Goal: Use online tool/utility: Use online tool/utility

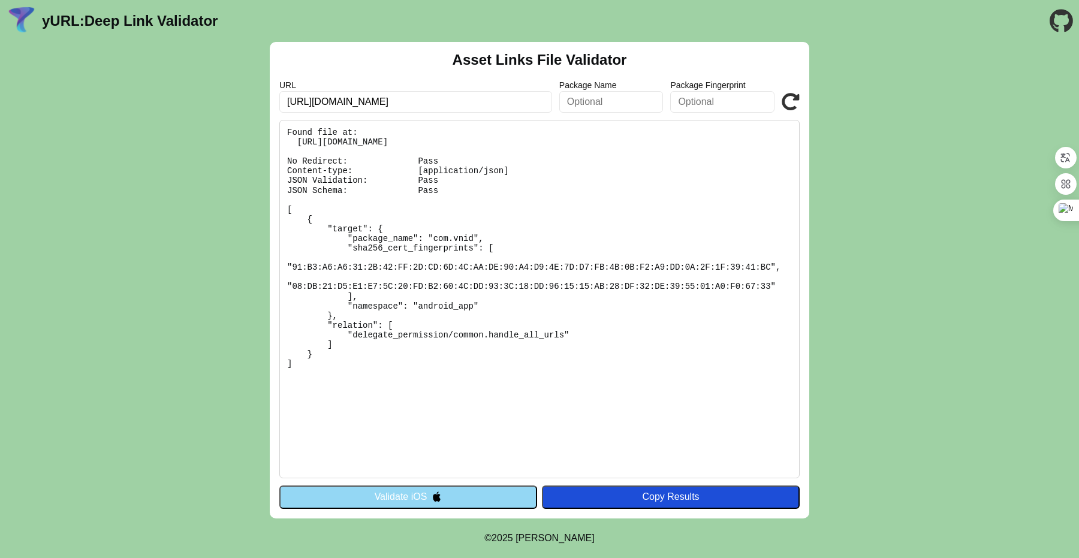
drag, startPoint x: 619, startPoint y: 372, endPoint x: 276, endPoint y: 203, distance: 382.3
click at [276, 203] on div "Asset Links File Validator URL [URL][DOMAIN_NAME] Package Name Package Fingerpr…" at bounding box center [540, 280] width 540 height 477
click at [475, 295] on pre "Found file at: [URL][DOMAIN_NAME] No Redirect: Pass Content-type: [application/…" at bounding box center [539, 299] width 520 height 358
click at [373, 337] on pre "Found file at: [URL][DOMAIN_NAME] No Redirect: Pass Content-type: [application/…" at bounding box center [539, 299] width 520 height 358
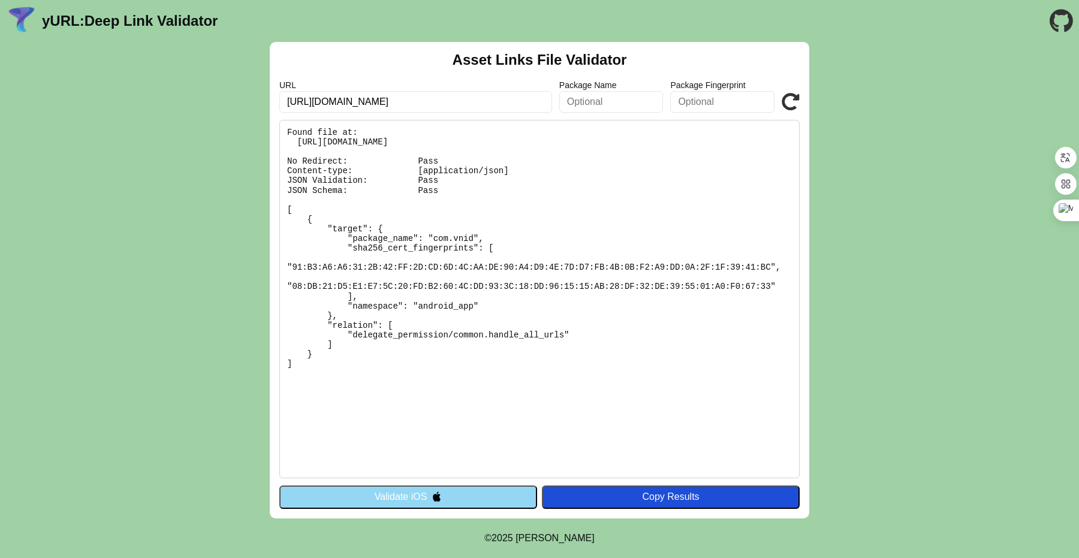
click at [619, 327] on pre "Found file at: [URL][DOMAIN_NAME] No Redirect: Pass Content-type: [application/…" at bounding box center [539, 299] width 520 height 358
click at [433, 327] on pre "Found file at: [URL][DOMAIN_NAME] No Redirect: Pass Content-type: [application/…" at bounding box center [539, 299] width 520 height 358
click at [541, 327] on pre "Found file at: [URL][DOMAIN_NAME] No Redirect: Pass Content-type: [application/…" at bounding box center [539, 299] width 520 height 358
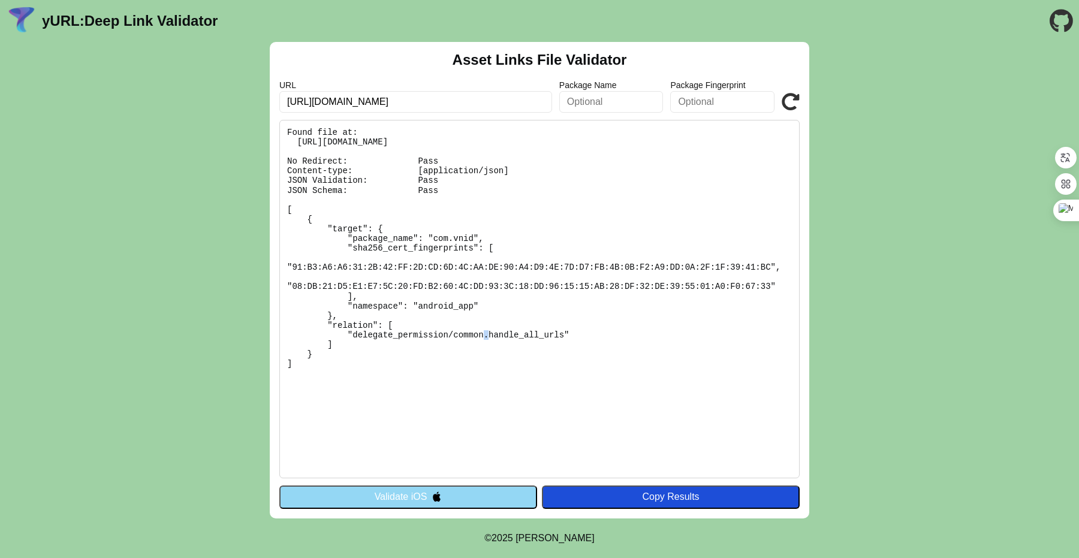
click at [541, 327] on pre "Found file at: [URL][DOMAIN_NAME] No Redirect: Pass Content-type: [application/…" at bounding box center [539, 299] width 520 height 358
click at [453, 361] on pre "Found file at: [URL][DOMAIN_NAME] No Redirect: Pass Content-type: [application/…" at bounding box center [539, 299] width 520 height 358
drag, startPoint x: 307, startPoint y: 219, endPoint x: 362, endPoint y: 354, distance: 146.3
click at [362, 354] on pre "Found file at: [URL][DOMAIN_NAME] No Redirect: Pass Content-type: [application/…" at bounding box center [539, 299] width 520 height 358
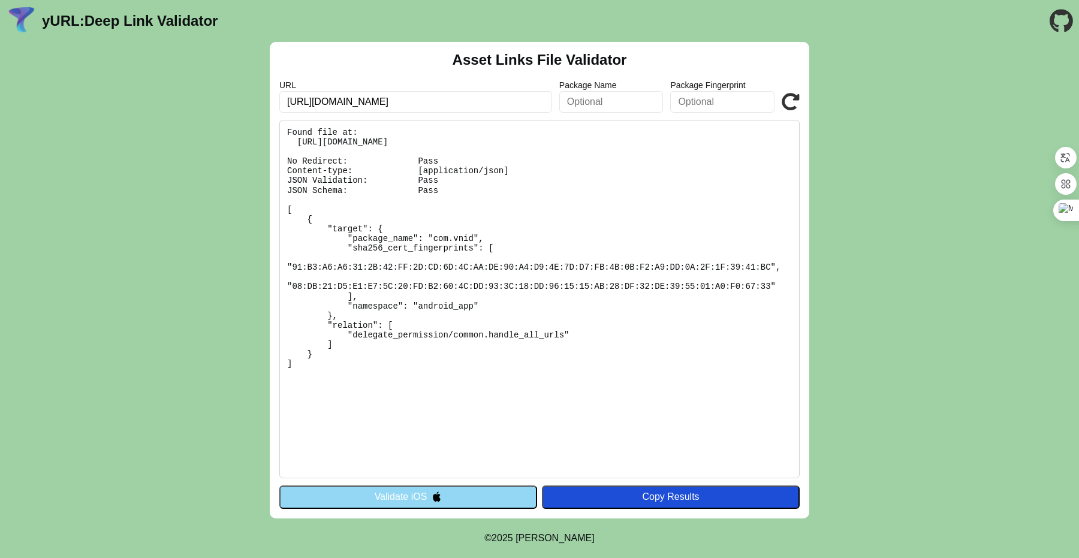
drag, startPoint x: 362, startPoint y: 354, endPoint x: 234, endPoint y: 215, distance: 189.2
click at [234, 215] on div "Asset Links File Validator URL [URL][DOMAIN_NAME] Package Name Package Fingerpr…" at bounding box center [539, 280] width 1079 height 477
click at [648, 360] on pre "Found file at: [URL][DOMAIN_NAME] No Redirect: Pass Content-type: [application/…" at bounding box center [539, 299] width 520 height 358
